Goal: Task Accomplishment & Management: Use online tool/utility

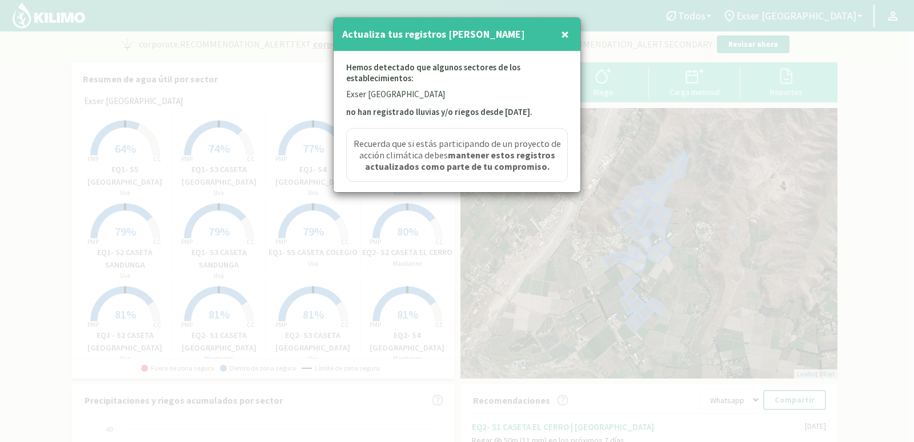
click at [561, 34] on span "×" at bounding box center [565, 34] width 8 height 19
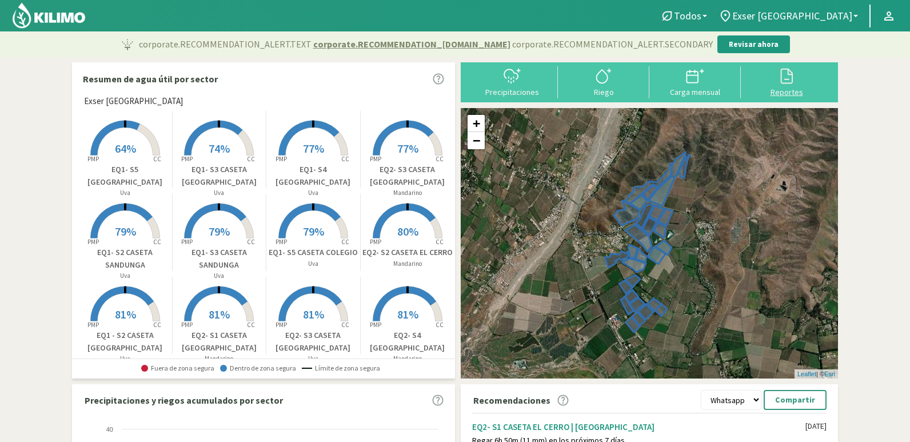
click at [803, 77] on div at bounding box center [786, 76] width 85 height 18
click at [595, 77] on icon at bounding box center [603, 76] width 18 height 18
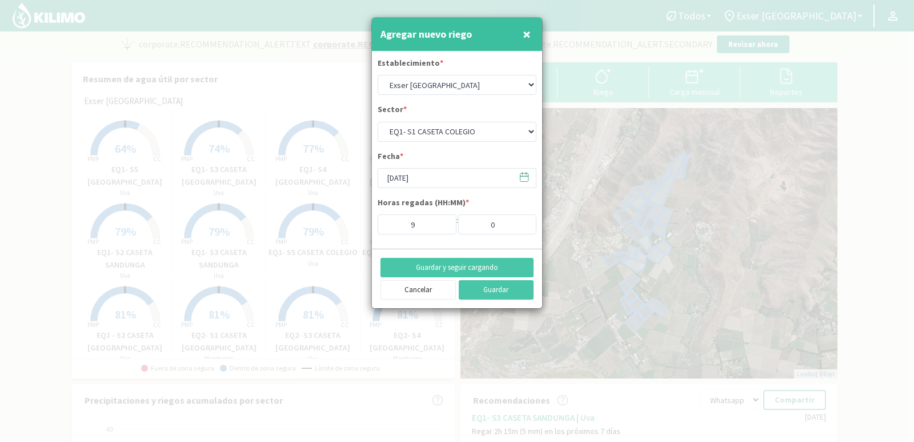
click at [530, 31] on span "×" at bounding box center [527, 34] width 8 height 19
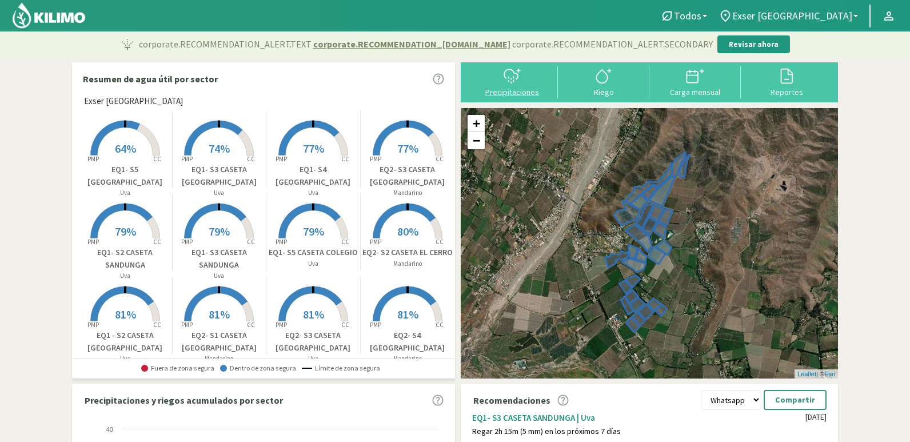
click at [538, 89] on div "Precipitaciones" at bounding box center [512, 92] width 85 height 8
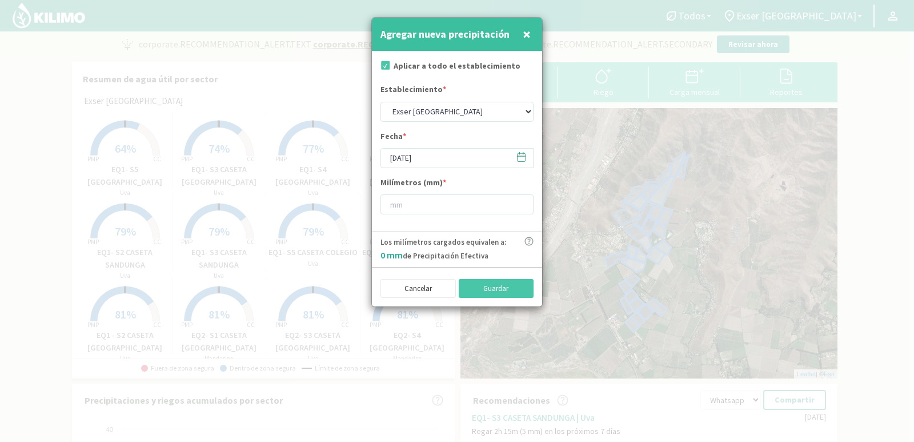
click at [520, 31] on button "×" at bounding box center [527, 34] width 14 height 23
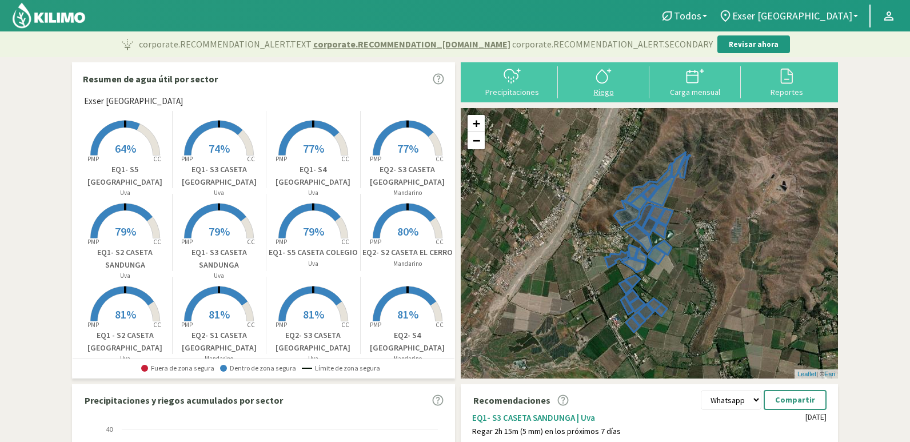
click at [617, 91] on div "Riego" at bounding box center [603, 92] width 85 height 8
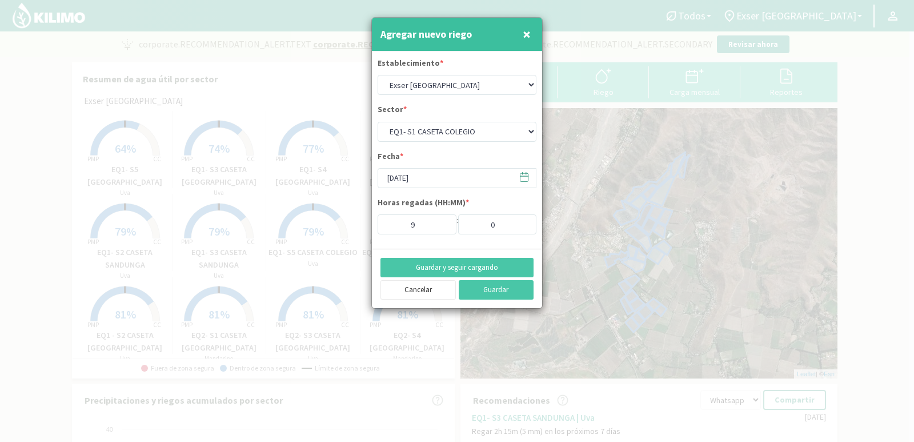
click at [528, 33] on span "×" at bounding box center [527, 34] width 8 height 19
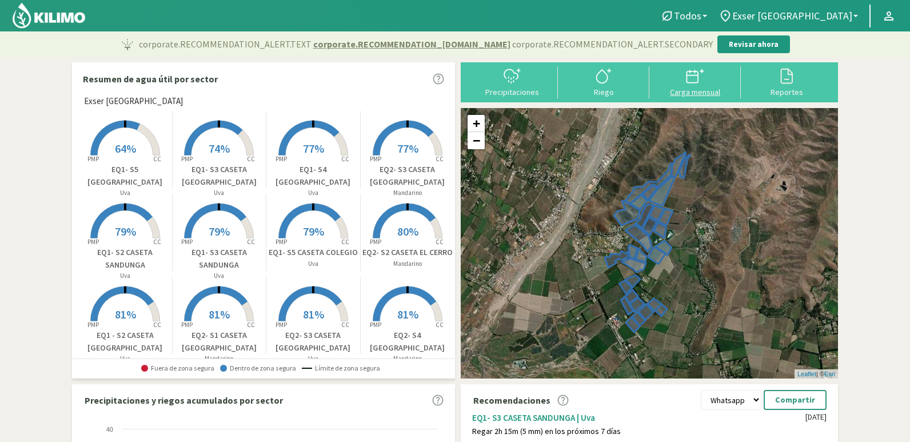
click at [682, 88] on div "Carga mensual" at bounding box center [694, 92] width 85 height 8
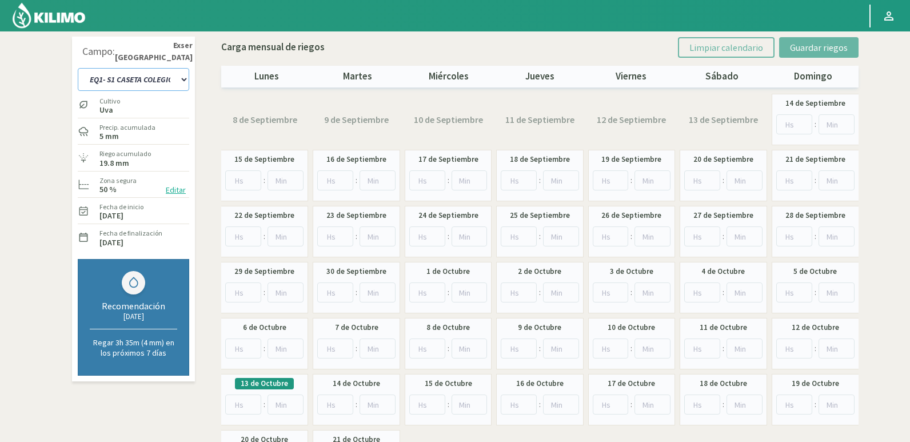
click at [186, 79] on select "EQ1- S1 CASETA COLEGIO EQ1- S1 [GEOGRAPHIC_DATA]- S1 [GEOGRAPHIC_DATA][PERSON_N…" at bounding box center [133, 79] width 111 height 23
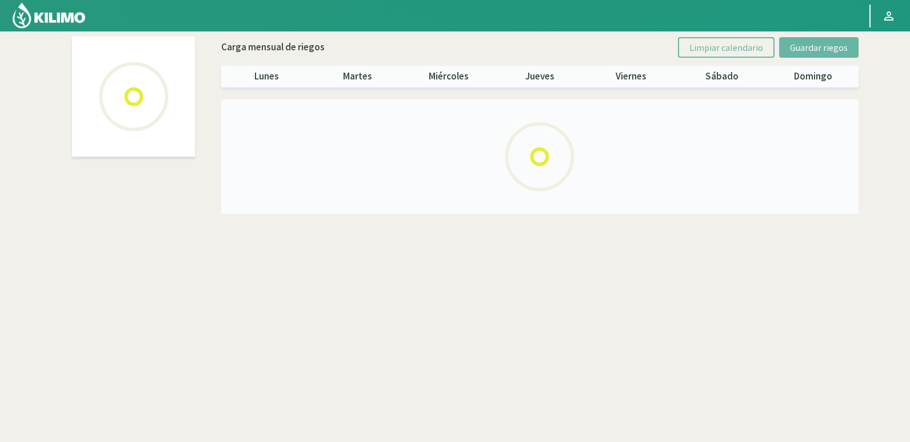
select select "9: Object"
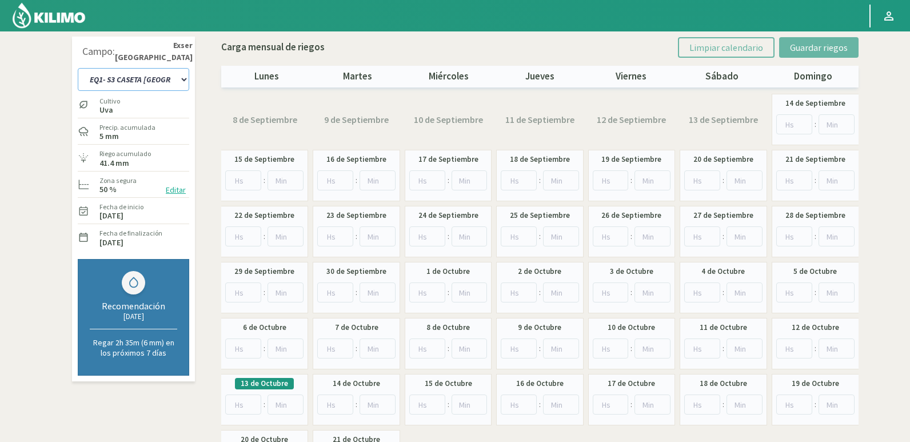
click at [165, 72] on select "EQ1- S1 CASETA COLEGIO EQ1- S1 [GEOGRAPHIC_DATA]- S1 [GEOGRAPHIC_DATA][PERSON_N…" at bounding box center [133, 79] width 111 height 23
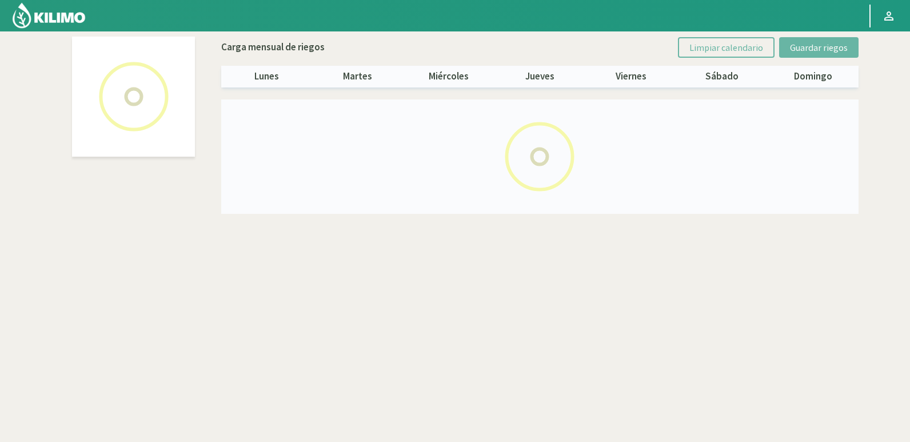
select select "1: Object"
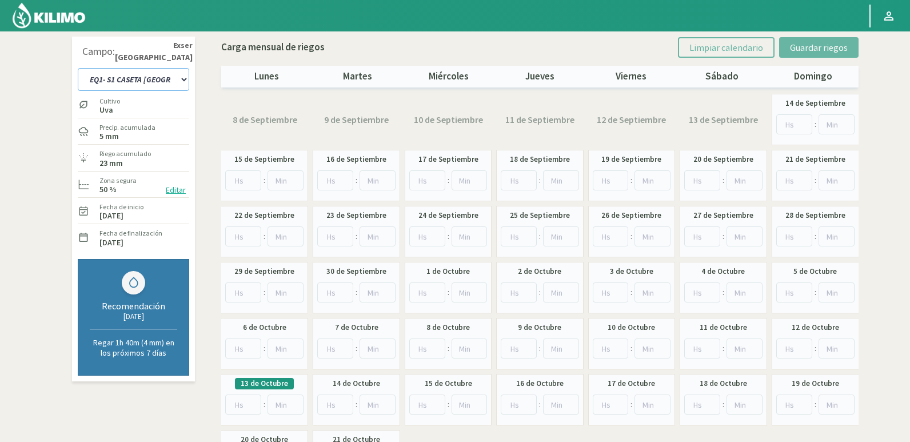
click at [172, 73] on select "EQ1- S1 CASETA COLEGIO EQ1- S1 [GEOGRAPHIC_DATA]- S1 [GEOGRAPHIC_DATA][PERSON_N…" at bounding box center [133, 79] width 111 height 23
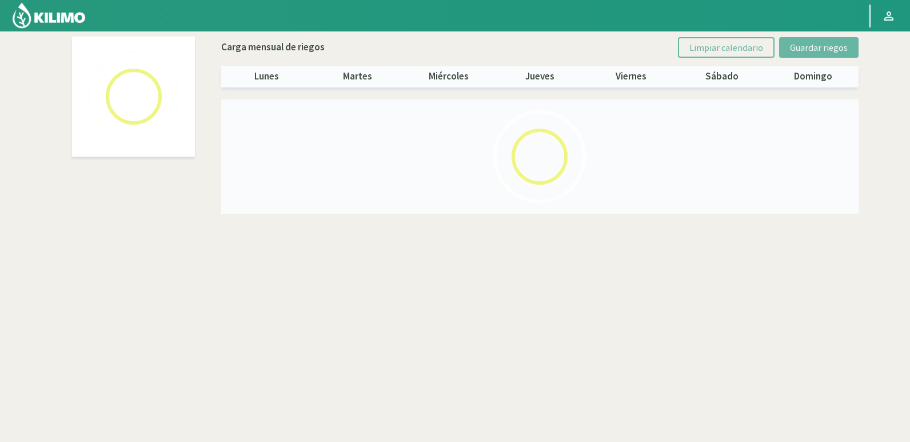
select select "21: Object"
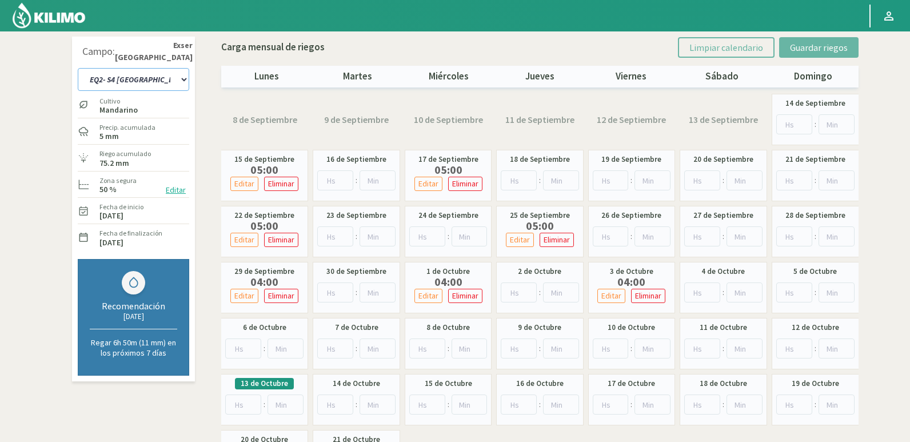
click at [177, 79] on select "EQ1- S1 CASETA COLEGIO EQ1- S1 [GEOGRAPHIC_DATA]- S1 [GEOGRAPHIC_DATA][PERSON_N…" at bounding box center [133, 79] width 111 height 23
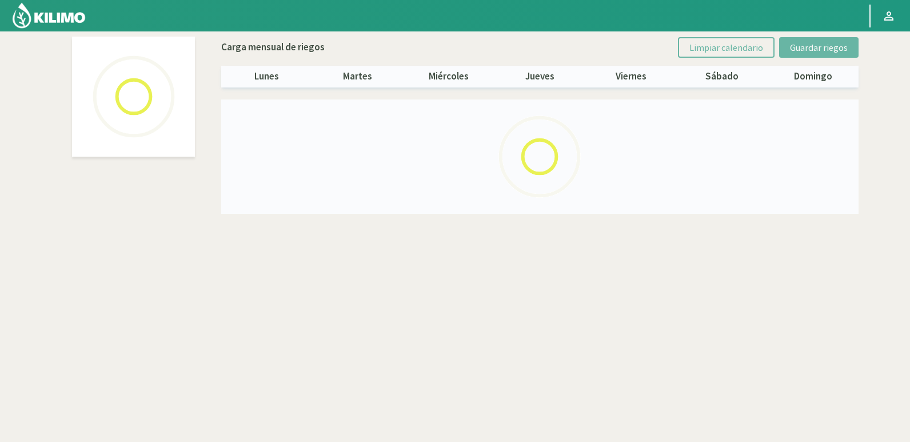
select select "4: Object"
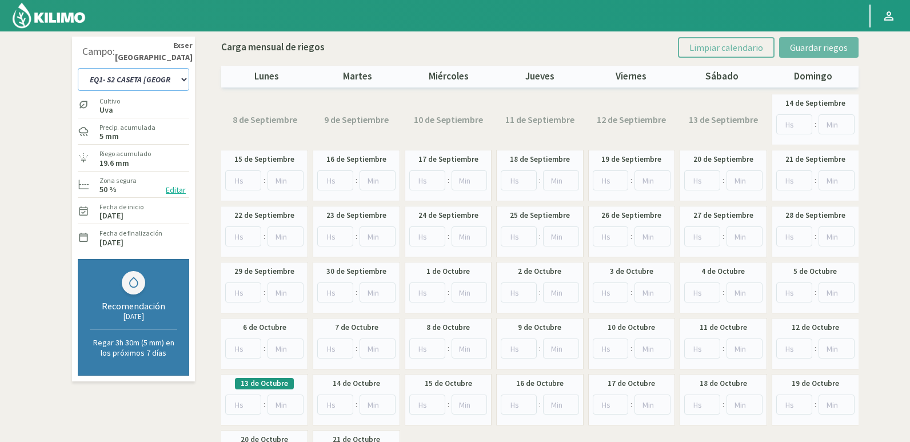
click at [162, 83] on select "EQ1- S1 CASETA COLEGIO EQ1- S1 [GEOGRAPHIC_DATA]- S1 [GEOGRAPHIC_DATA][PERSON_N…" at bounding box center [133, 79] width 111 height 23
click at [176, 73] on select "EQ1- S1 CASETA COLEGIO EQ1- S1 [GEOGRAPHIC_DATA]- S1 [GEOGRAPHIC_DATA][PERSON_N…" at bounding box center [133, 79] width 111 height 23
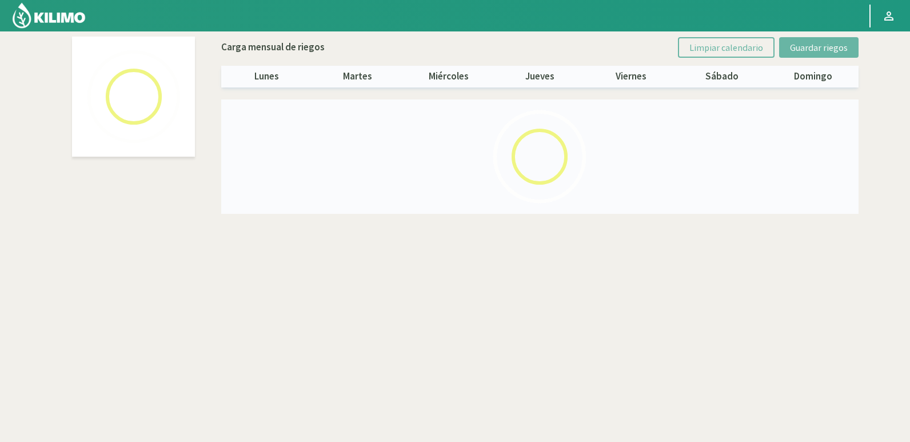
select select "20: Object"
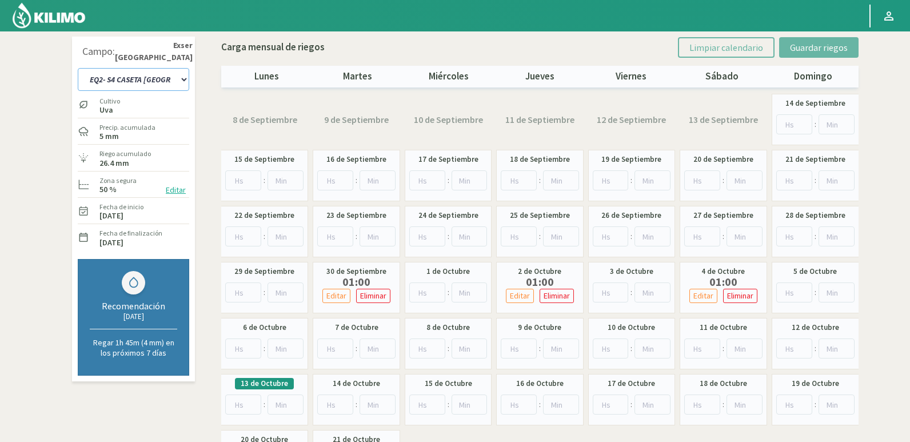
drag, startPoint x: 155, startPoint y: 73, endPoint x: 164, endPoint y: 88, distance: 17.2
click at [155, 73] on select "EQ1- S1 CASETA COLEGIO EQ1- S1 [GEOGRAPHIC_DATA]- S1 [GEOGRAPHIC_DATA][PERSON_N…" at bounding box center [133, 79] width 111 height 23
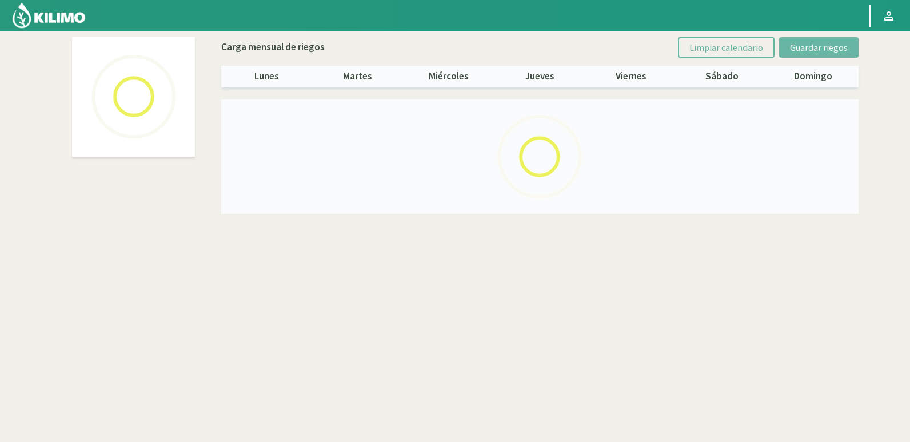
select select "21: Object"
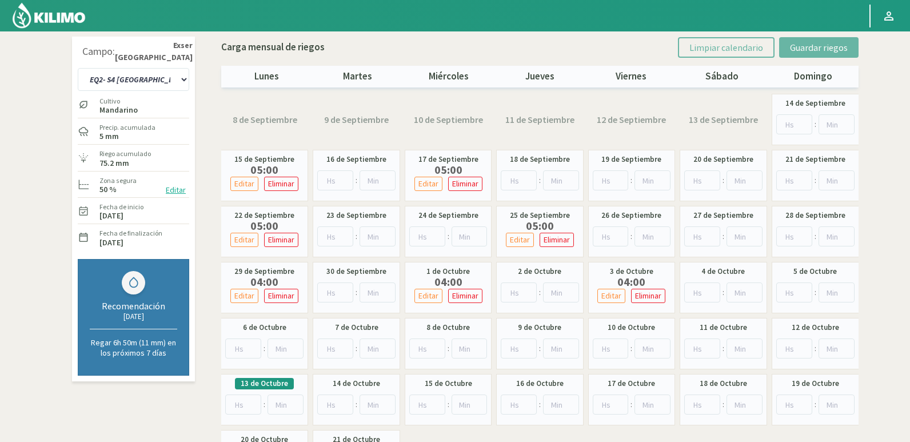
click at [281, 159] on label "15 de Septiembre" at bounding box center [264, 159] width 60 height 11
click at [289, 199] on div "[DATE] 05:00 Editar Eliminar" at bounding box center [264, 175] width 87 height 51
click at [261, 165] on label "05:00" at bounding box center [264, 169] width 74 height 9
drag, startPoint x: 459, startPoint y: 342, endPoint x: 553, endPoint y: 338, distance: 93.2
click at [481, 342] on div "[DATE] Borrar Riego × ¿Desea eliminar el siguiente riego? Fecha Inicio: [DATE] …" at bounding box center [539, 287] width 637 height 387
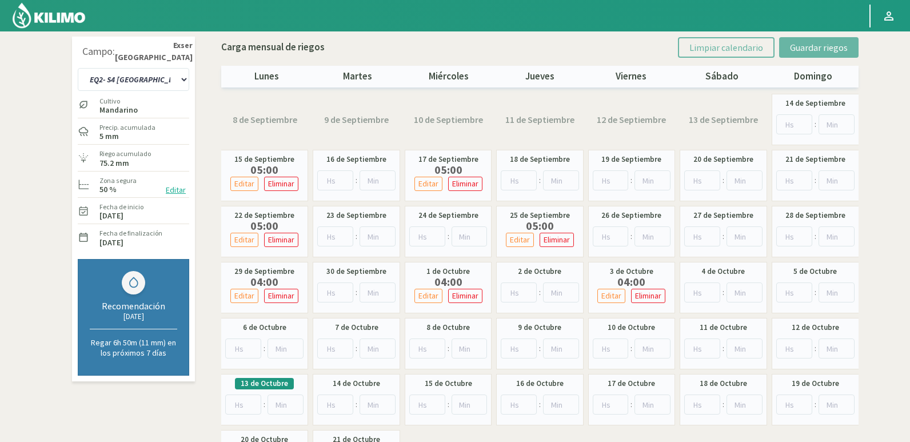
click at [683, 330] on div "[DATE] :" at bounding box center [722, 343] width 87 height 51
click at [178, 80] on select "EQ1- S1 CASETA COLEGIO EQ1- S1 [GEOGRAPHIC_DATA]- S1 [GEOGRAPHIC_DATA][PERSON_N…" at bounding box center [133, 79] width 111 height 23
click at [177, 77] on select "EQ1- S1 CASETA COLEGIO EQ1- S1 [GEOGRAPHIC_DATA]- S1 [GEOGRAPHIC_DATA][PERSON_N…" at bounding box center [133, 79] width 111 height 23
click at [182, 82] on select "EQ1- S1 CASETA COLEGIO EQ1- S1 [GEOGRAPHIC_DATA]- S1 [GEOGRAPHIC_DATA][PERSON_N…" at bounding box center [133, 79] width 111 height 23
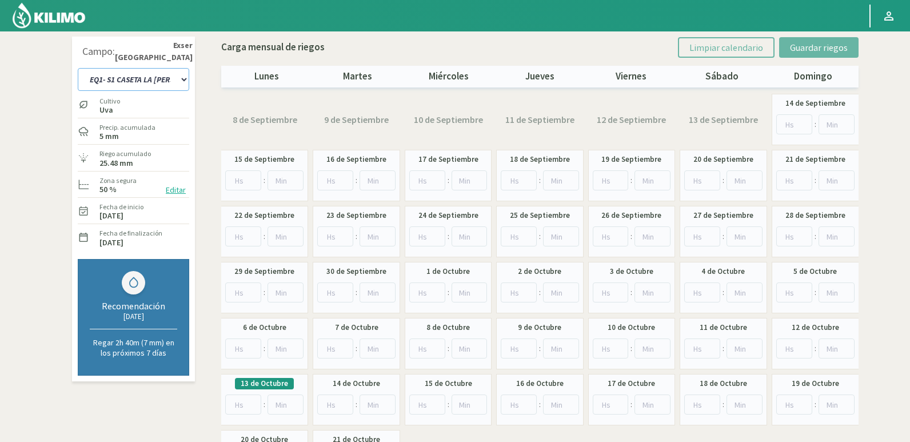
click at [183, 79] on select "EQ1- S1 CASETA COLEGIO EQ1- S1 [GEOGRAPHIC_DATA]- S1 [GEOGRAPHIC_DATA][PERSON_N…" at bounding box center [133, 79] width 111 height 23
select select "44: Object"
click at [176, 81] on select "EQ1- S1 CASETA COLEGIO EQ1- S1 [GEOGRAPHIC_DATA]- S1 [GEOGRAPHIC_DATA][PERSON_N…" at bounding box center [133, 79] width 111 height 23
click at [185, 79] on select "EQ1- S1 CASETA COLEGIO EQ1- S1 [GEOGRAPHIC_DATA]- S1 [GEOGRAPHIC_DATA][PERSON_N…" at bounding box center [133, 79] width 111 height 23
click at [184, 76] on select "EQ1- S1 CASETA COLEGIO EQ1- S1 [GEOGRAPHIC_DATA]- S1 [GEOGRAPHIC_DATA][PERSON_N…" at bounding box center [133, 79] width 111 height 23
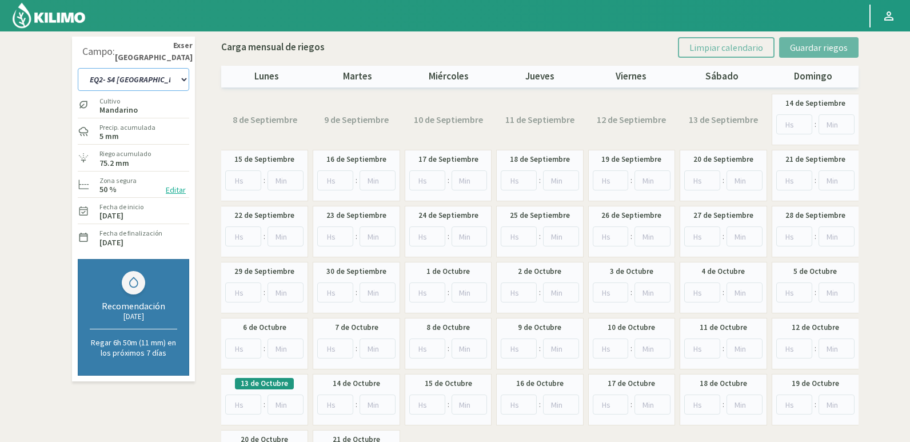
click at [78, 68] on select "EQ1- S1 CASETA COLEGIO EQ1- S1 [GEOGRAPHIC_DATA]- S1 [GEOGRAPHIC_DATA][PERSON_N…" at bounding box center [133, 79] width 111 height 23
click at [184, 77] on select "EQ1- S1 CASETA COLEGIO EQ1- S1 [GEOGRAPHIC_DATA]- S1 [GEOGRAPHIC_DATA][PERSON_N…" at bounding box center [133, 79] width 111 height 23
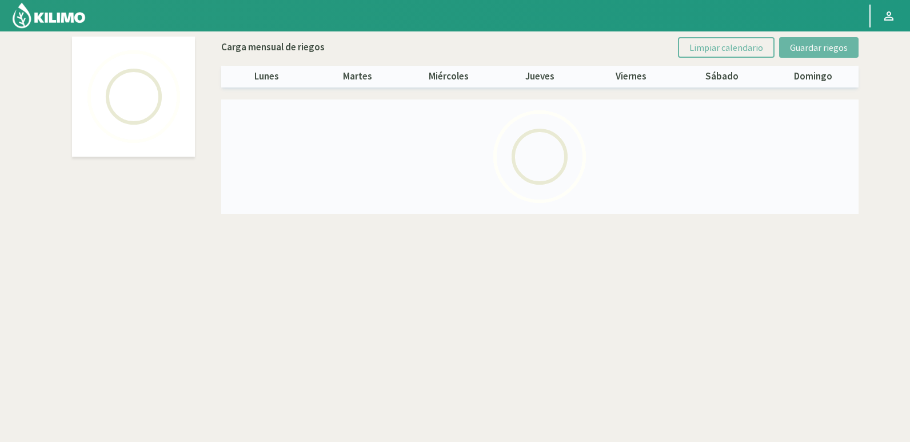
select select "19: Object"
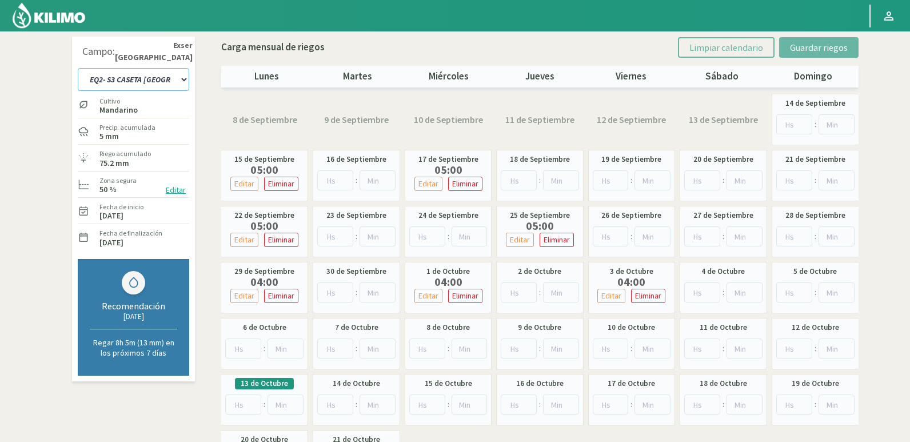
click at [182, 81] on select "EQ1- S1 CASETA COLEGIO EQ1- S1 [GEOGRAPHIC_DATA]- S1 [GEOGRAPHIC_DATA][PERSON_N…" at bounding box center [133, 79] width 111 height 23
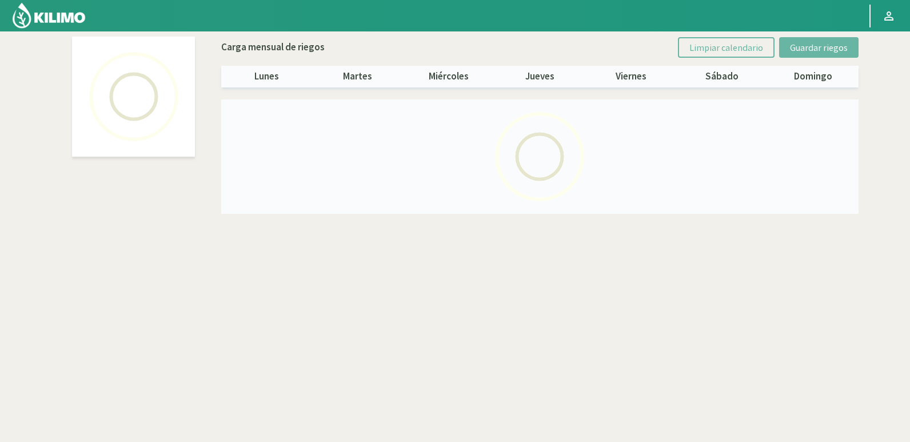
select select "21: Object"
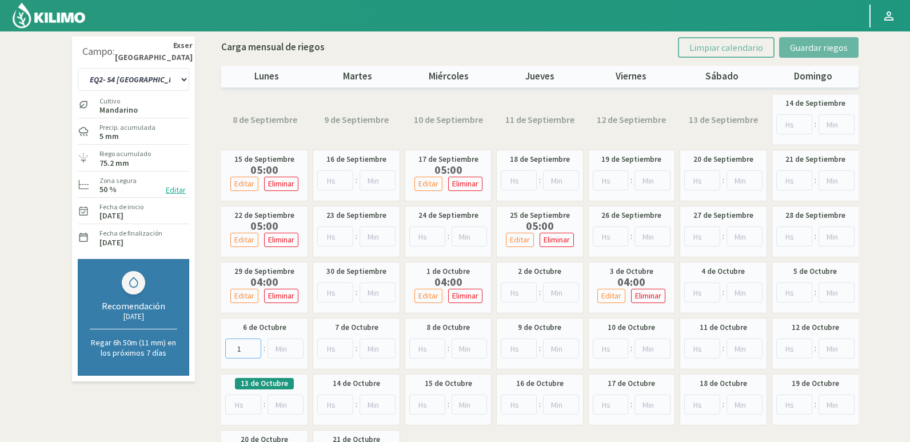
click at [253, 343] on input "1" at bounding box center [243, 348] width 36 height 20
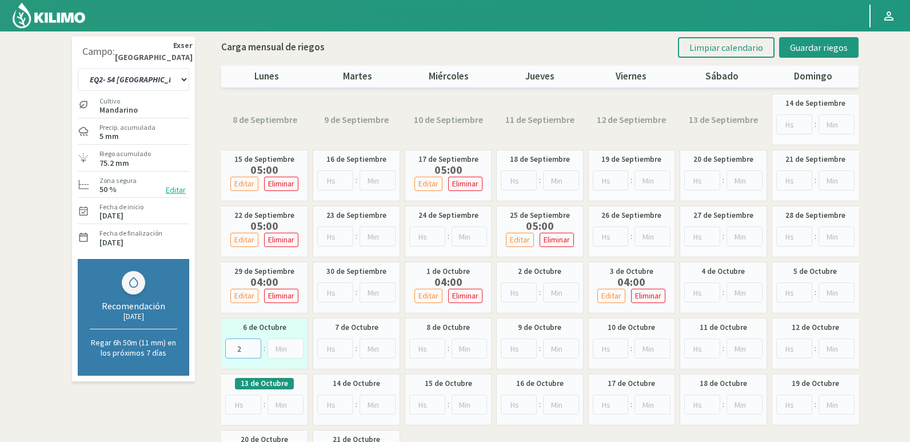
click at [253, 343] on input "2" at bounding box center [243, 348] width 36 height 20
click at [253, 343] on input "3" at bounding box center [243, 348] width 36 height 20
click at [253, 343] on input "4" at bounding box center [243, 348] width 36 height 20
type input "5"
click at [253, 343] on input "5" at bounding box center [243, 348] width 36 height 20
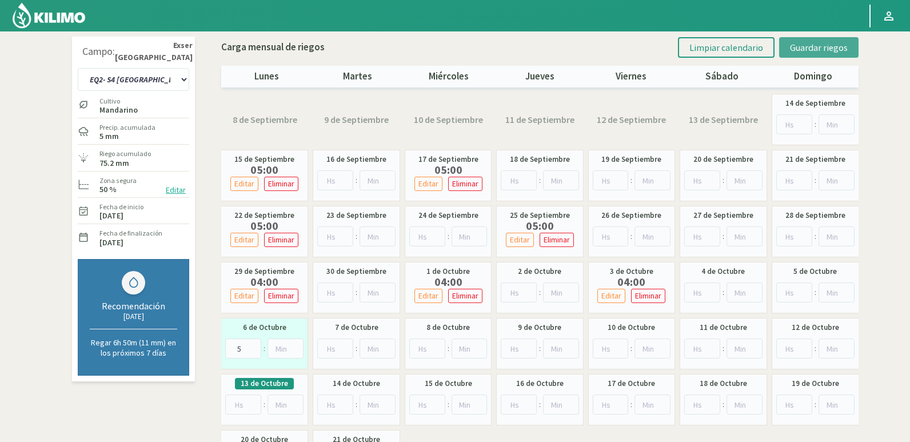
click at [824, 42] on span "Guardar riegos" at bounding box center [819, 47] width 58 height 11
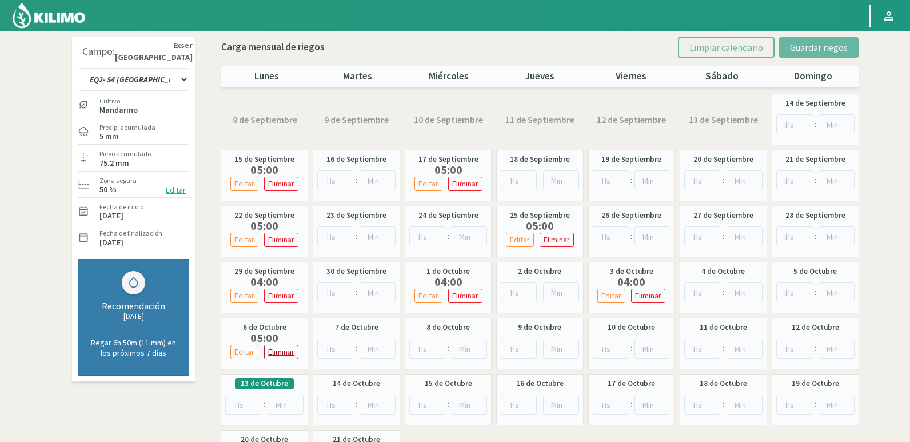
click at [281, 354] on p "Eliminar" at bounding box center [281, 351] width 26 height 13
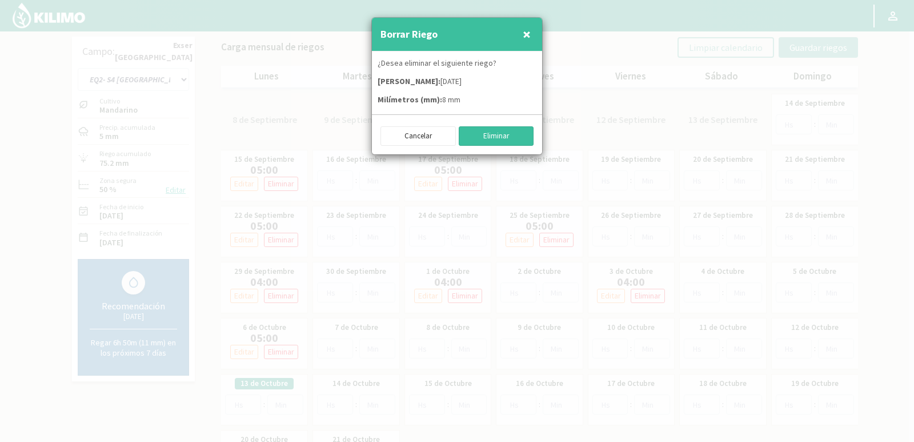
click at [508, 131] on button "Eliminar" at bounding box center [496, 135] width 75 height 19
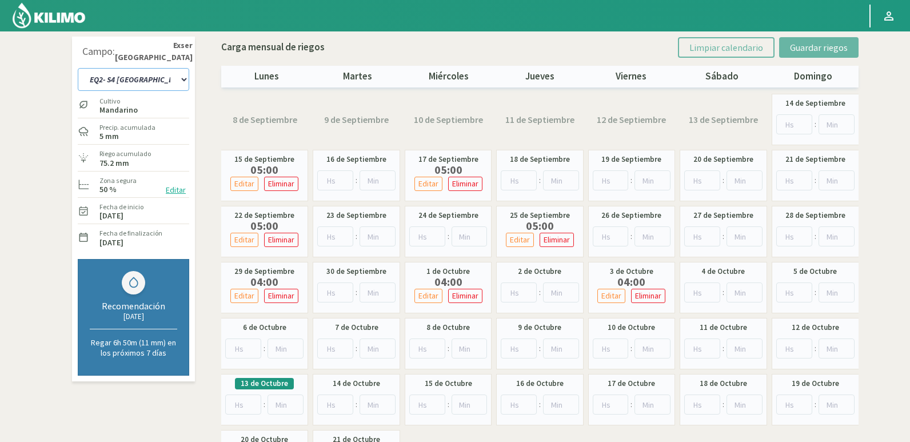
click at [182, 77] on select "EQ1- S1 CASETA COLEGIO EQ1- S1 [GEOGRAPHIC_DATA]- S1 [GEOGRAPHIC_DATA][PERSON_N…" at bounding box center [133, 79] width 111 height 23
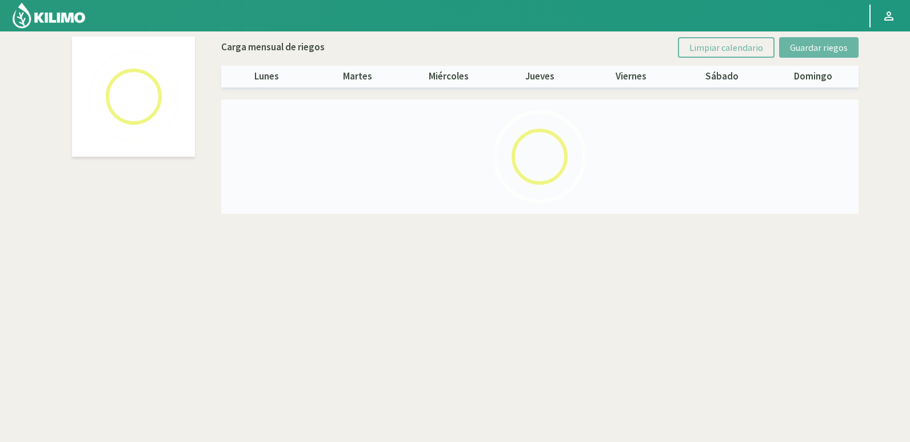
select select "17: Object"
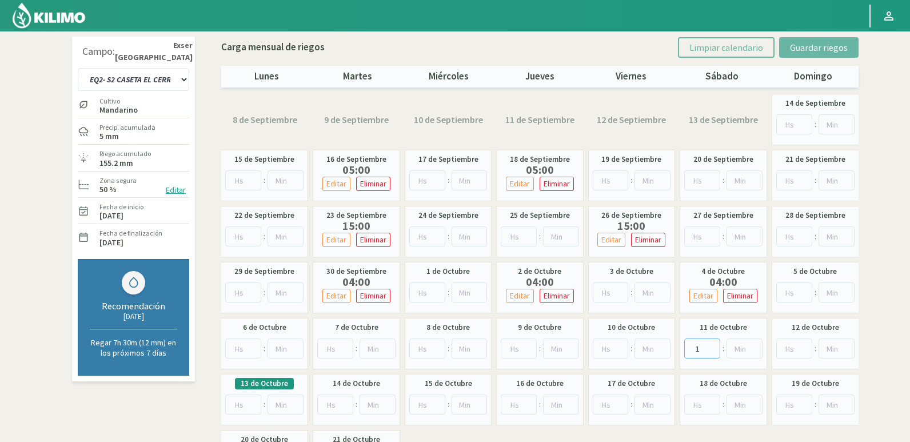
click at [711, 345] on input "1" at bounding box center [702, 348] width 36 height 20
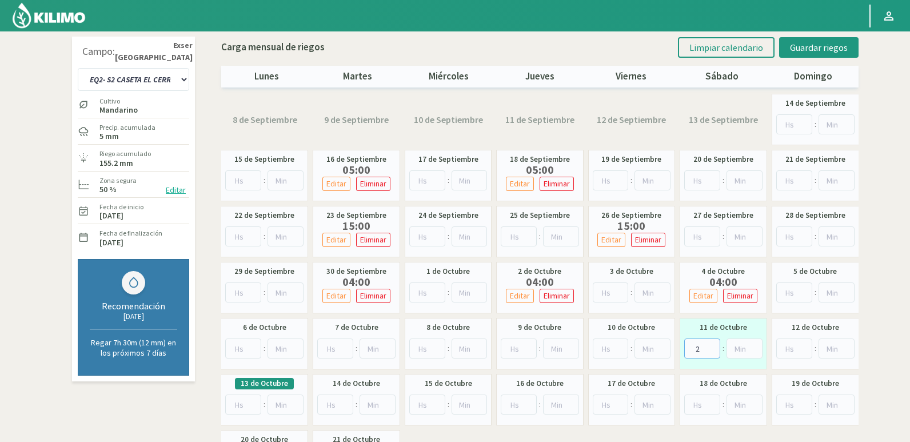
click at [711, 345] on input "2" at bounding box center [702, 348] width 36 height 20
click at [711, 345] on input "3" at bounding box center [702, 348] width 36 height 20
click at [711, 345] on input "4" at bounding box center [702, 348] width 36 height 20
type input "5"
click at [711, 345] on input "5" at bounding box center [702, 348] width 36 height 20
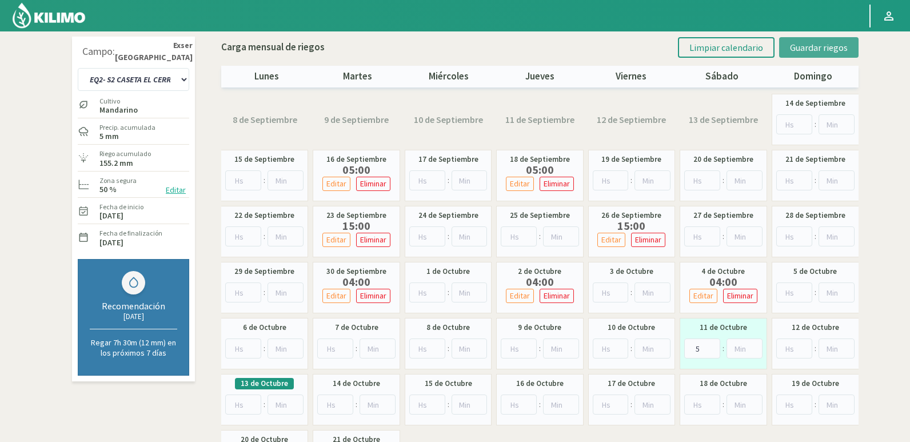
click at [849, 39] on button "Guardar riegos" at bounding box center [818, 47] width 79 height 21
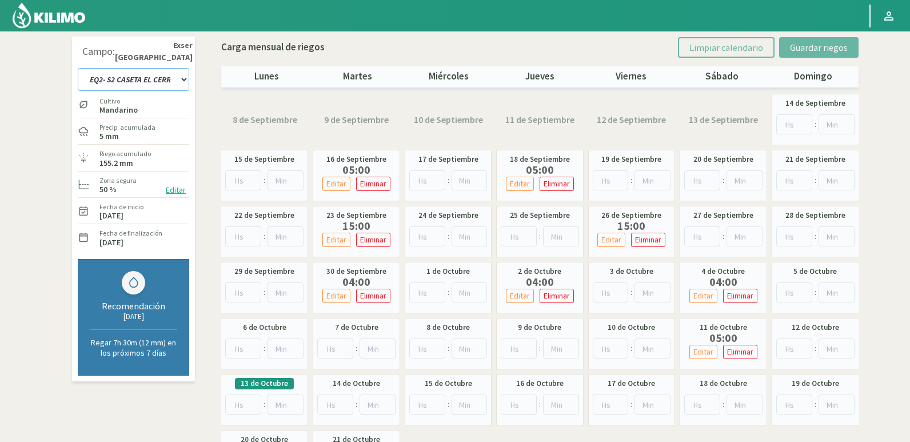
click at [164, 80] on select "EQ1- S1 CASETA COLEGIO EQ1- S1 [GEOGRAPHIC_DATA]- S1 [GEOGRAPHIC_DATA][PERSON_N…" at bounding box center [133, 79] width 111 height 23
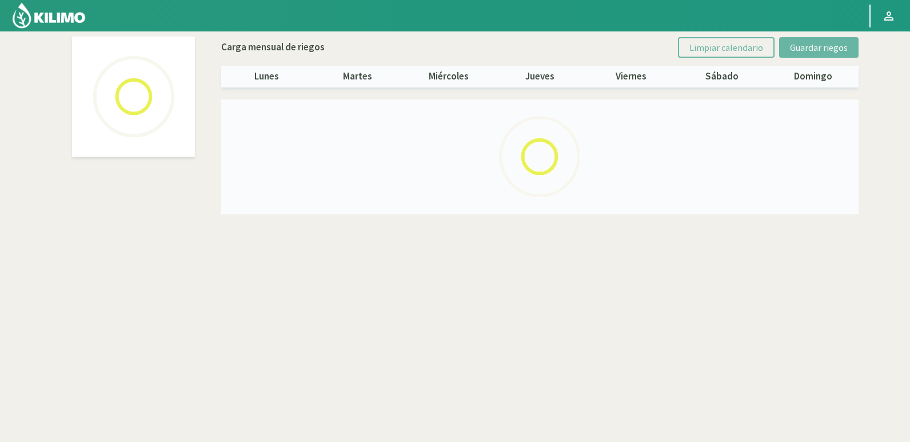
select select "16: Object"
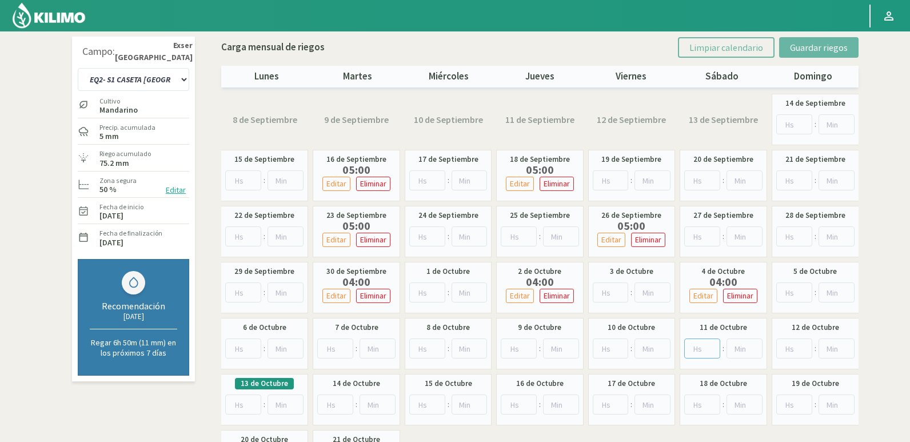
click at [715, 341] on input "number" at bounding box center [702, 348] width 36 height 20
click at [713, 342] on input "number" at bounding box center [702, 348] width 36 height 20
click at [710, 349] on input "0" at bounding box center [702, 348] width 36 height 20
click at [710, 347] on input "1" at bounding box center [702, 348] width 36 height 20
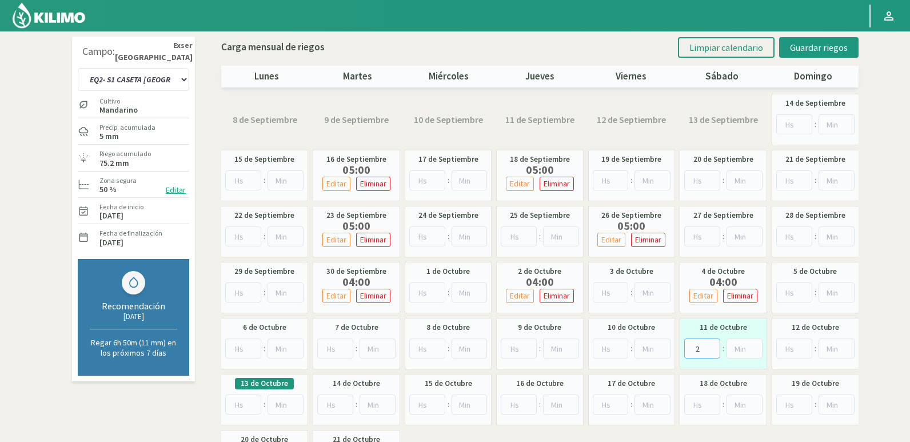
click at [711, 347] on input "2" at bounding box center [702, 348] width 36 height 20
click at [711, 347] on input "3" at bounding box center [702, 348] width 36 height 20
click at [711, 347] on input "4" at bounding box center [702, 348] width 36 height 20
type input "5"
click at [712, 347] on input "5" at bounding box center [702, 348] width 36 height 20
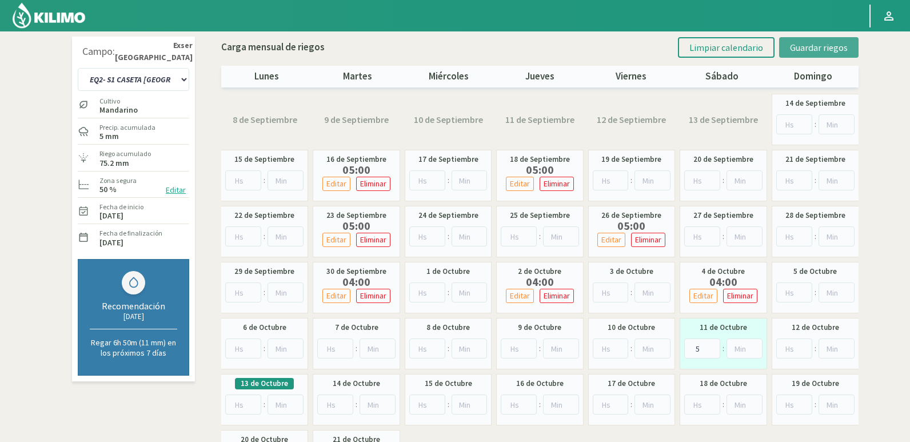
click at [803, 54] on button "Guardar riegos" at bounding box center [818, 47] width 79 height 21
